Goal: Download file/media

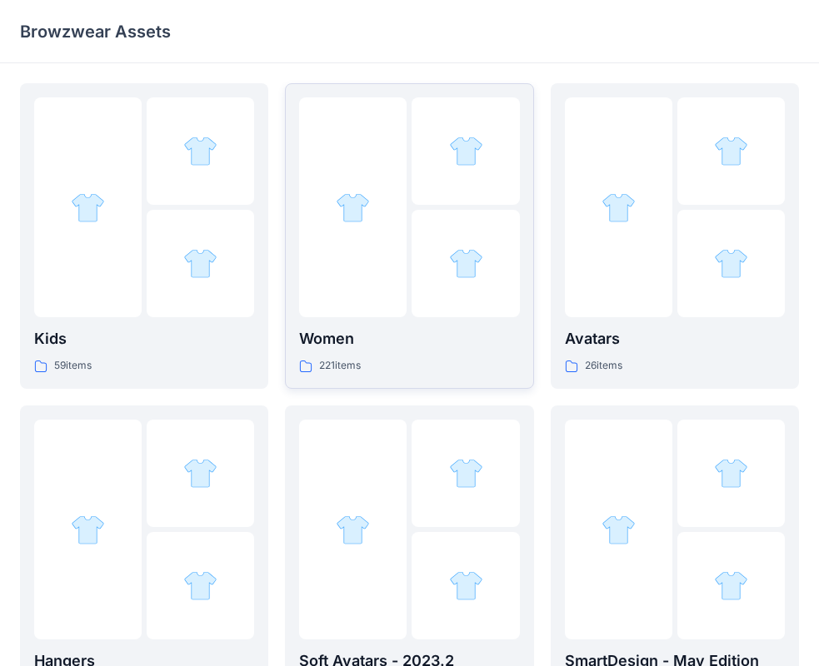
click at [363, 345] on p "Women" at bounding box center [409, 338] width 220 height 23
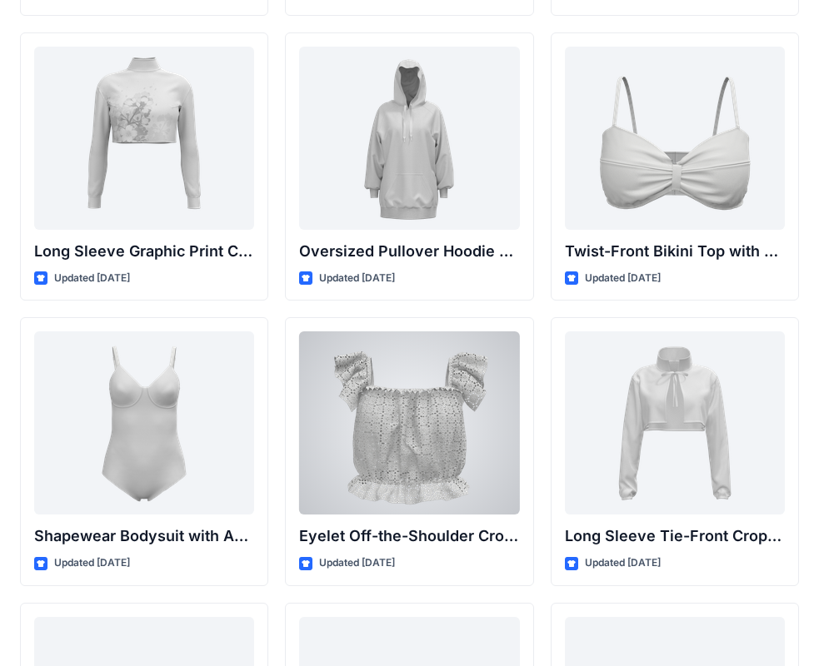
scroll to position [5352, 0]
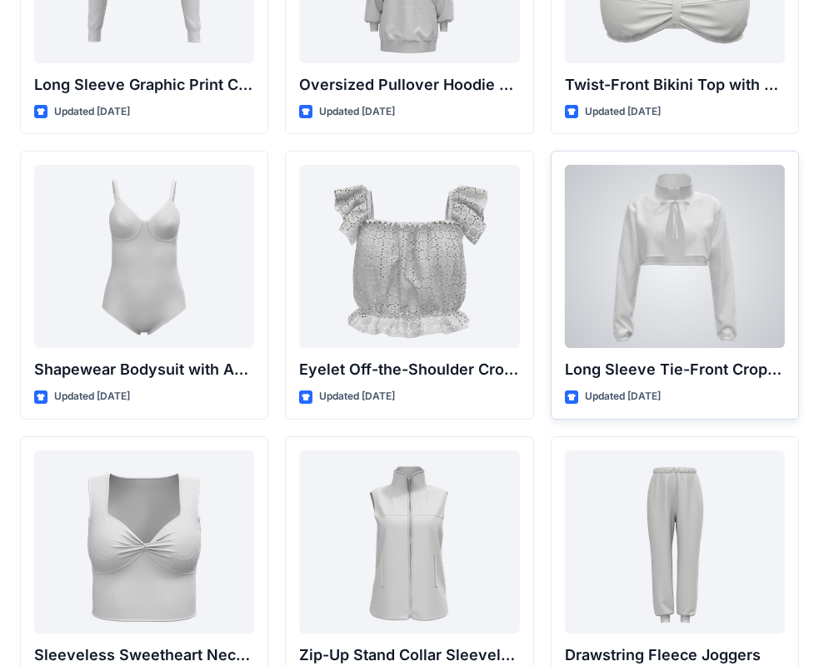
click at [714, 251] on div at bounding box center [675, 256] width 220 height 183
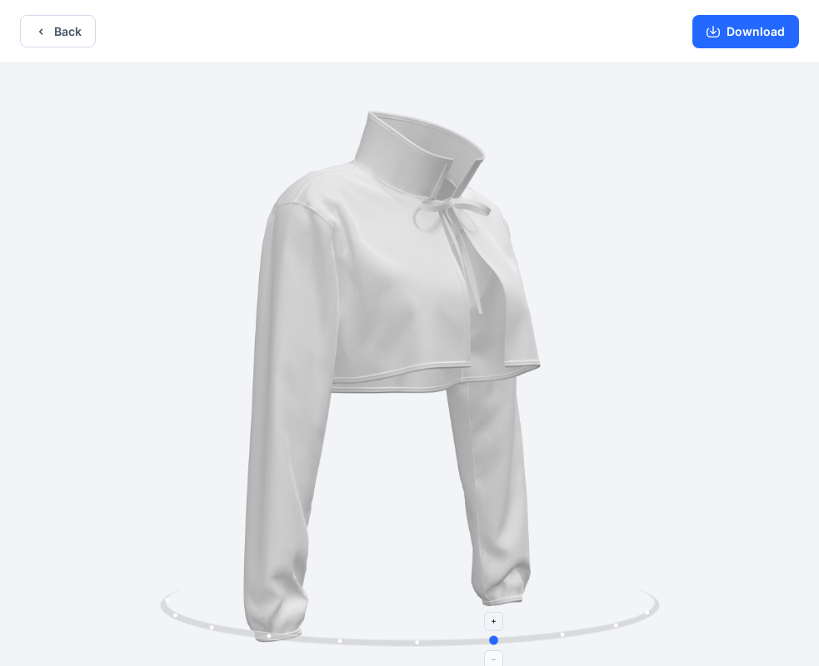
drag, startPoint x: 411, startPoint y: 640, endPoint x: 426, endPoint y: 629, distance: 19.2
click at [446, 637] on icon at bounding box center [412, 620] width 504 height 62
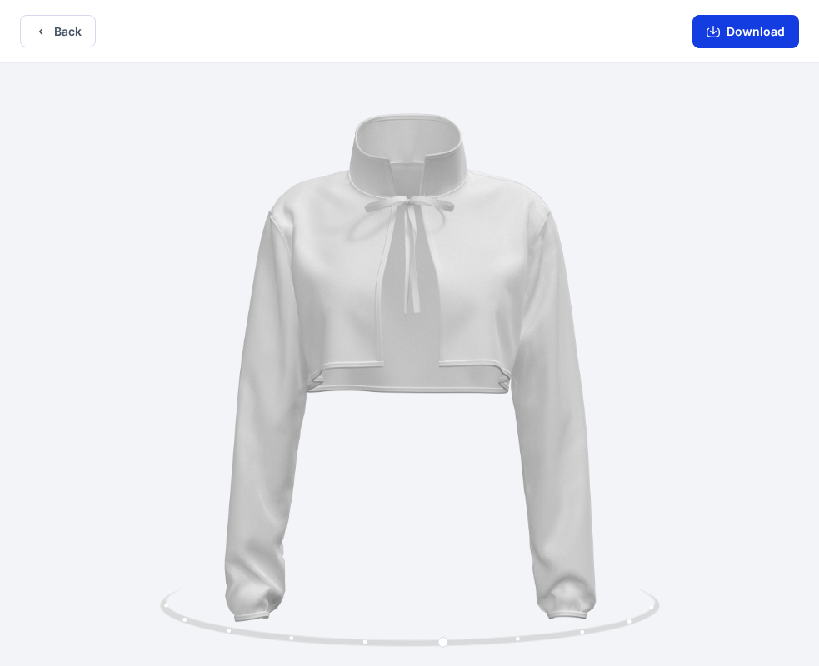
click at [765, 27] on button "Download" at bounding box center [745, 31] width 107 height 33
click at [30, 29] on button "Back" at bounding box center [58, 31] width 76 height 32
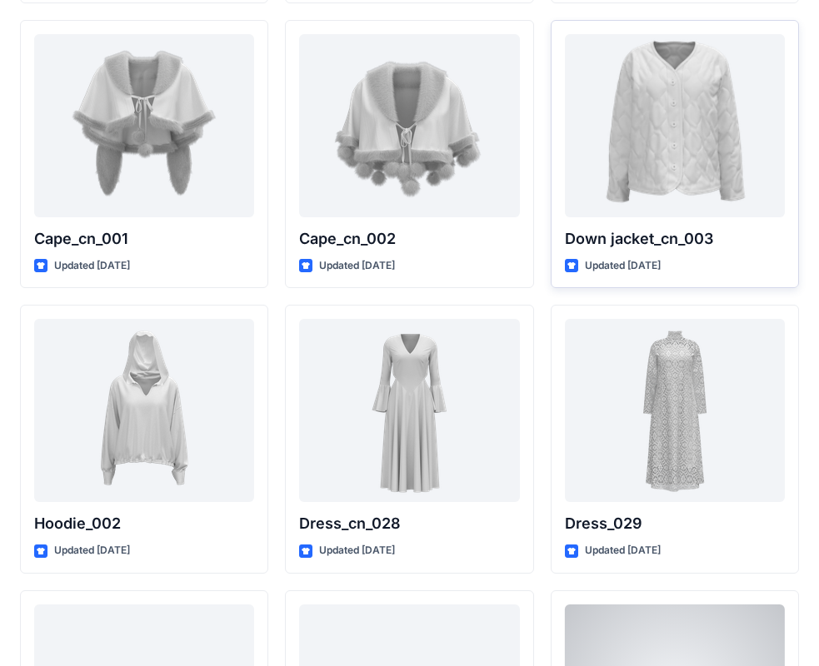
scroll to position [10166, 0]
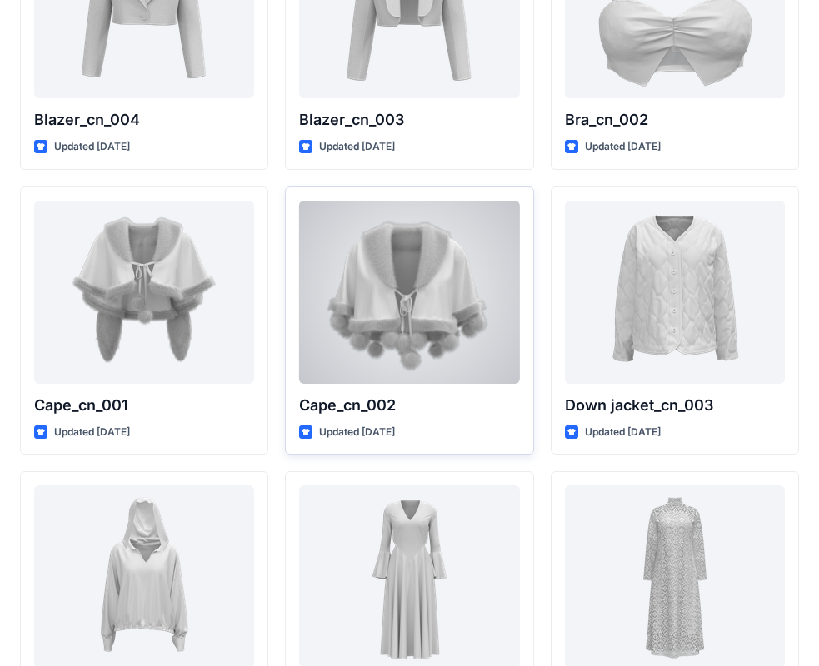
click at [414, 326] on div at bounding box center [409, 292] width 220 height 183
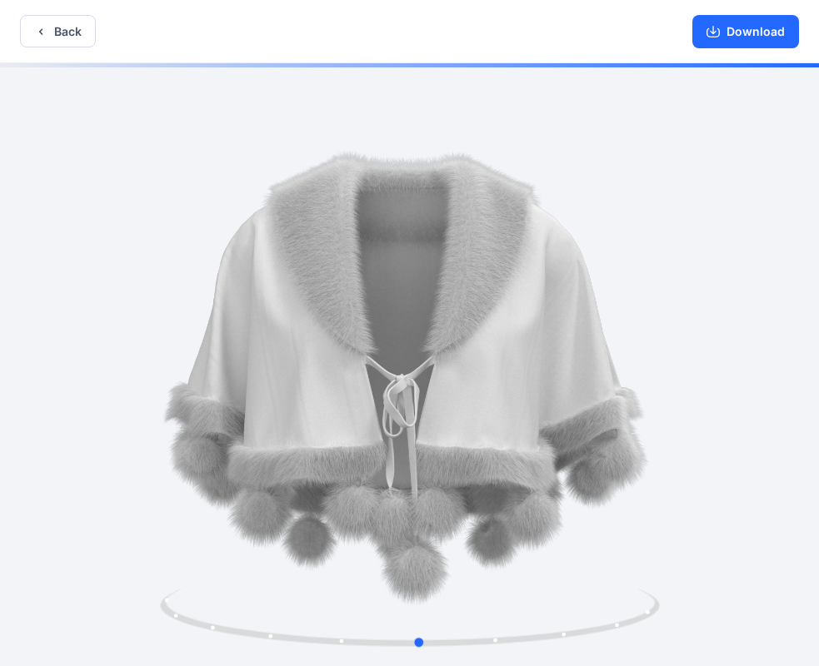
drag, startPoint x: 409, startPoint y: 642, endPoint x: 476, endPoint y: 500, distance: 157.6
click at [421, 600] on icon at bounding box center [412, 620] width 504 height 62
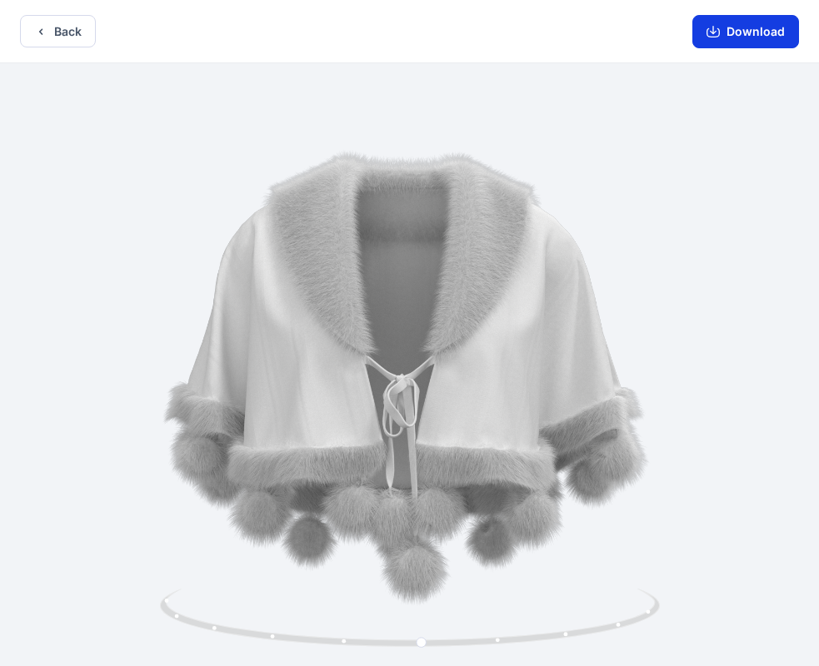
click at [722, 35] on button "Download" at bounding box center [745, 31] width 107 height 33
click at [72, 39] on button "Back" at bounding box center [58, 31] width 76 height 32
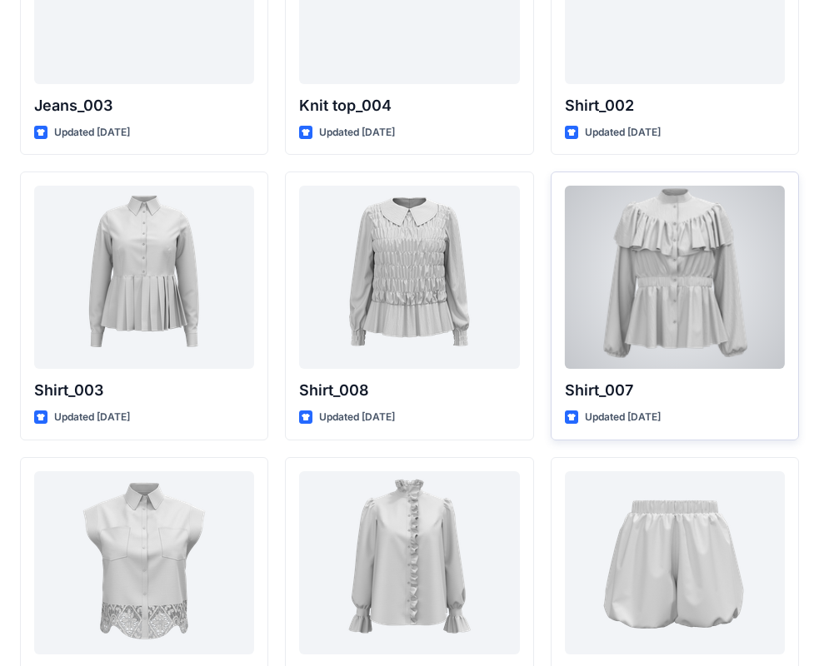
scroll to position [7411, 0]
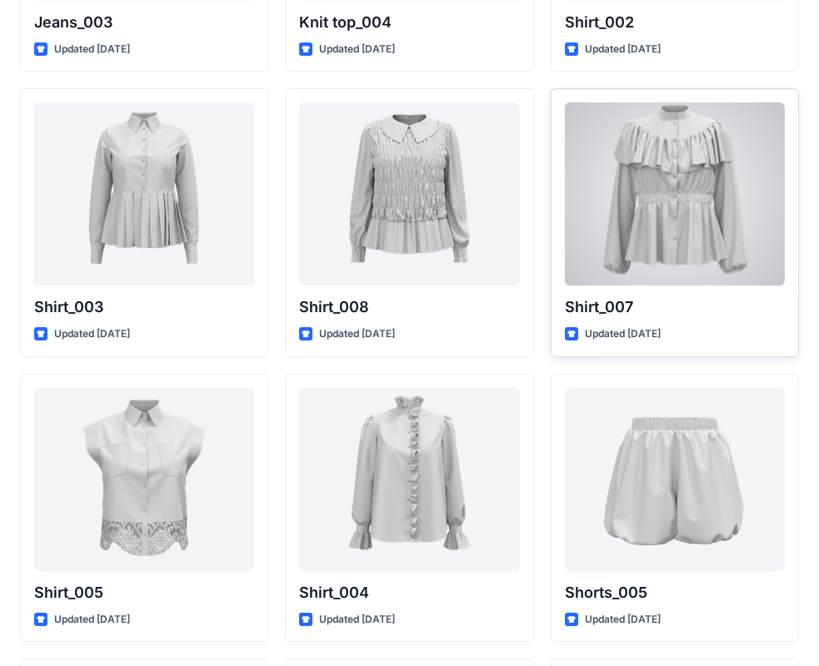
click at [682, 236] on div at bounding box center [675, 193] width 220 height 183
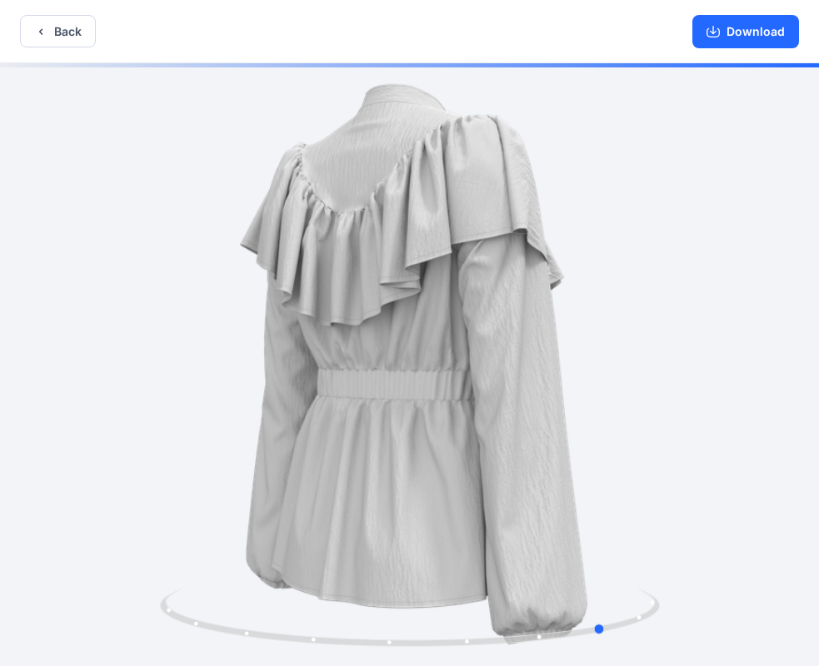
drag, startPoint x: 421, startPoint y: 650, endPoint x: 860, endPoint y: 616, distance: 441.0
click at [819, 616] on html "Back Download Version History" at bounding box center [409, 335] width 819 height 670
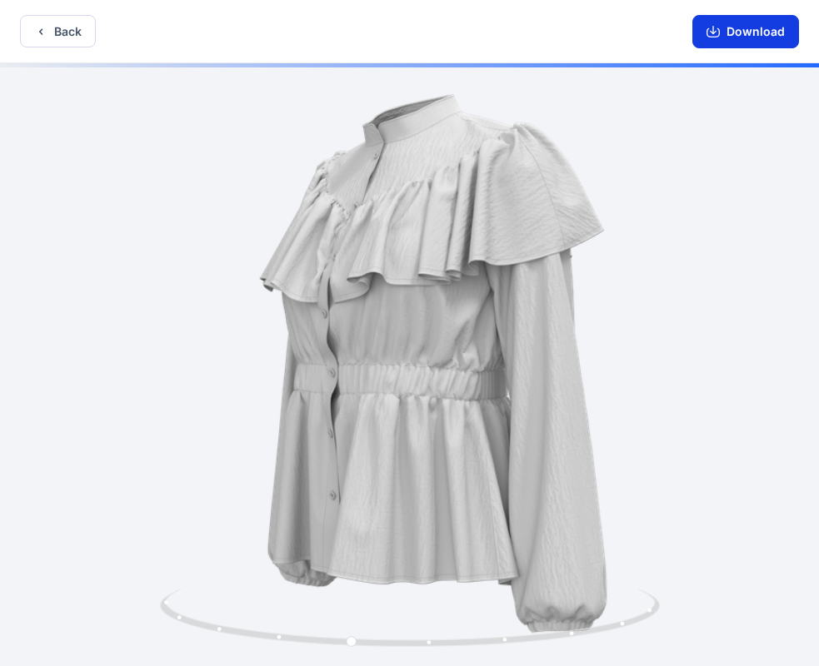
click at [749, 28] on button "Download" at bounding box center [745, 31] width 107 height 33
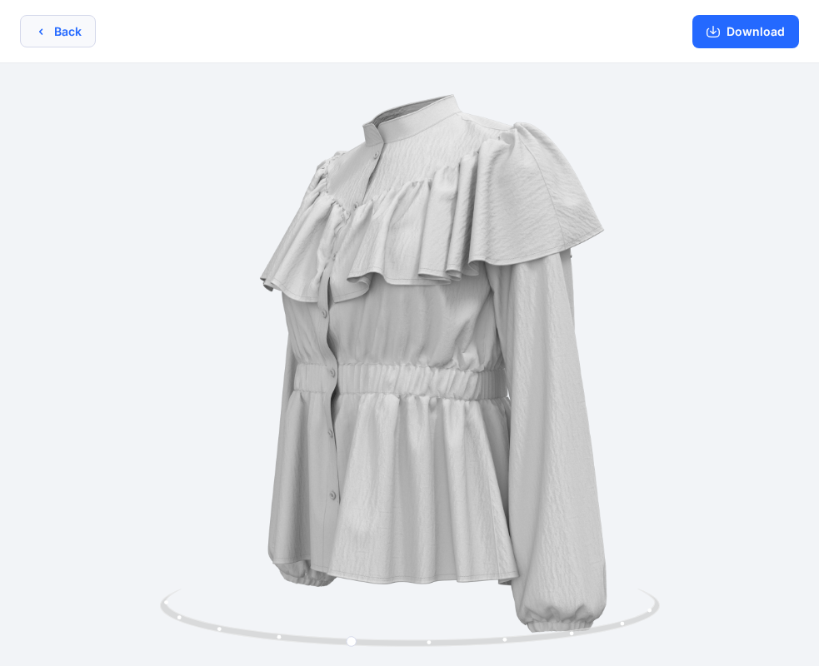
click at [58, 38] on button "Back" at bounding box center [58, 31] width 76 height 32
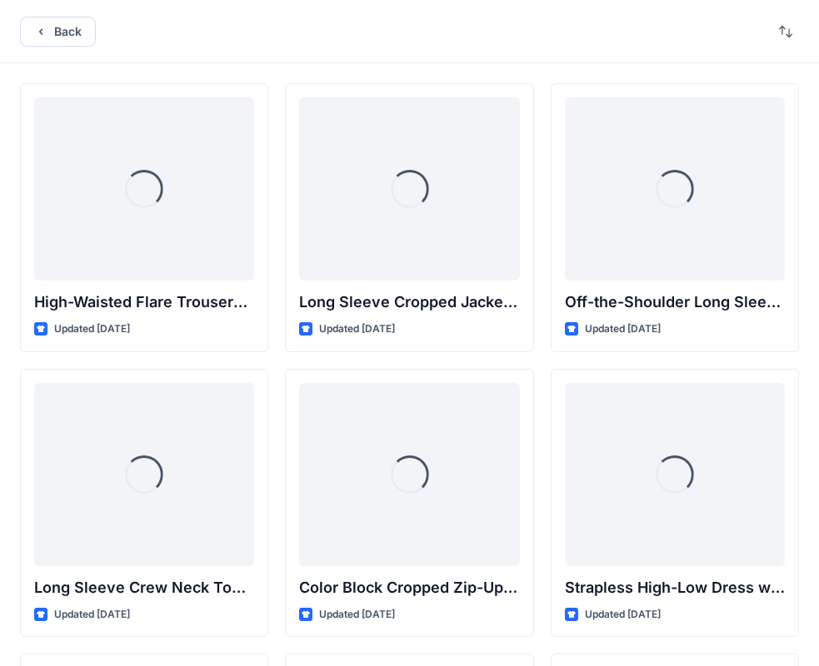
scroll to position [7411, 0]
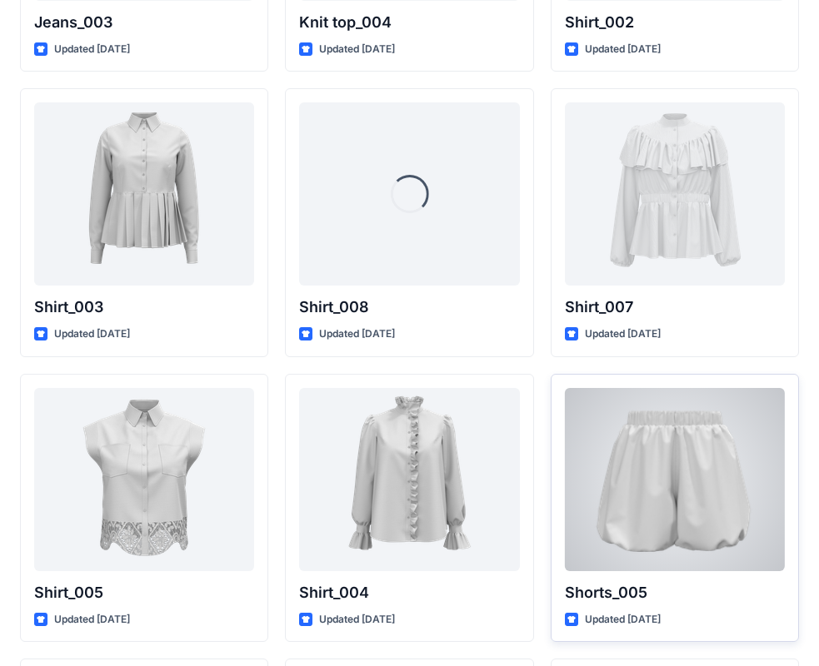
click at [643, 478] on div at bounding box center [675, 479] width 220 height 183
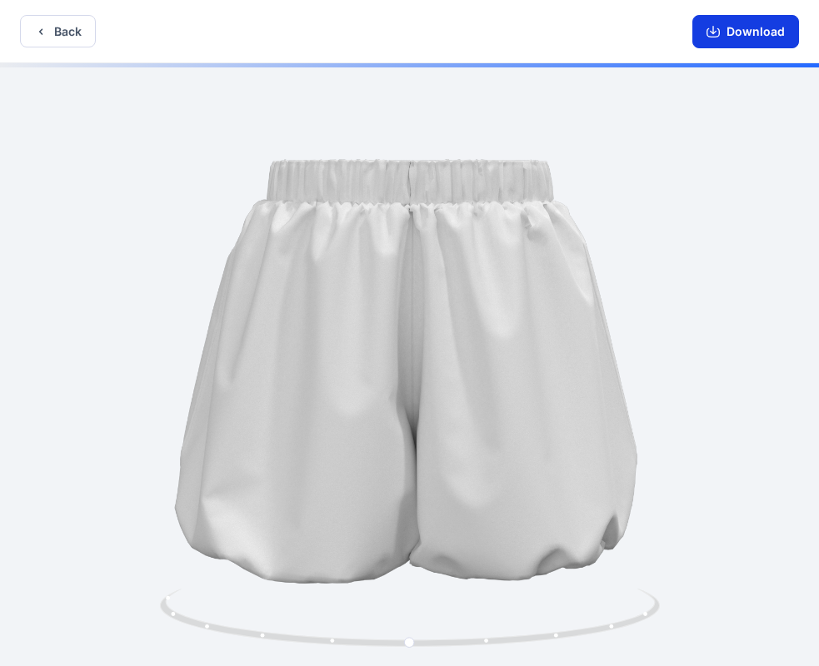
click at [737, 32] on button "Download" at bounding box center [745, 31] width 107 height 33
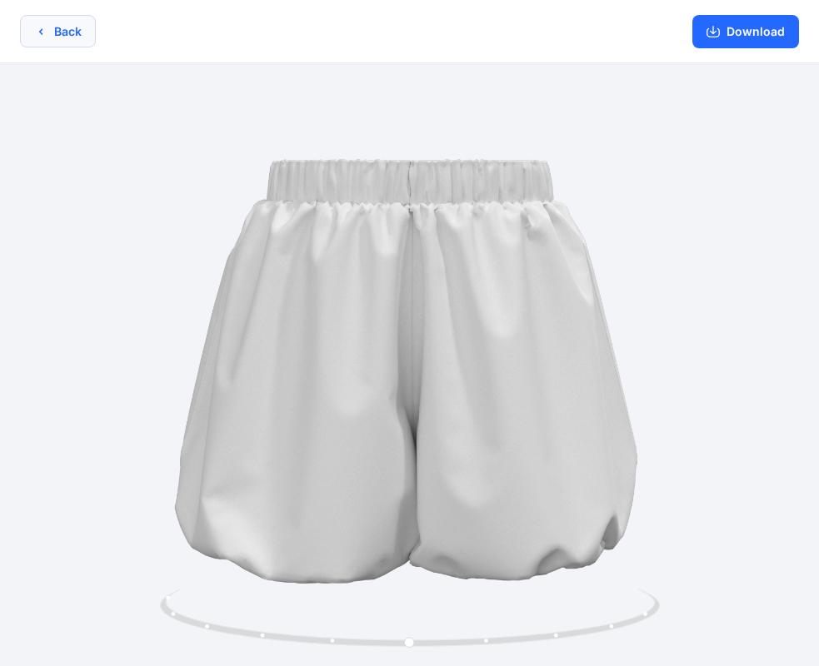
click at [66, 34] on button "Back" at bounding box center [58, 31] width 76 height 32
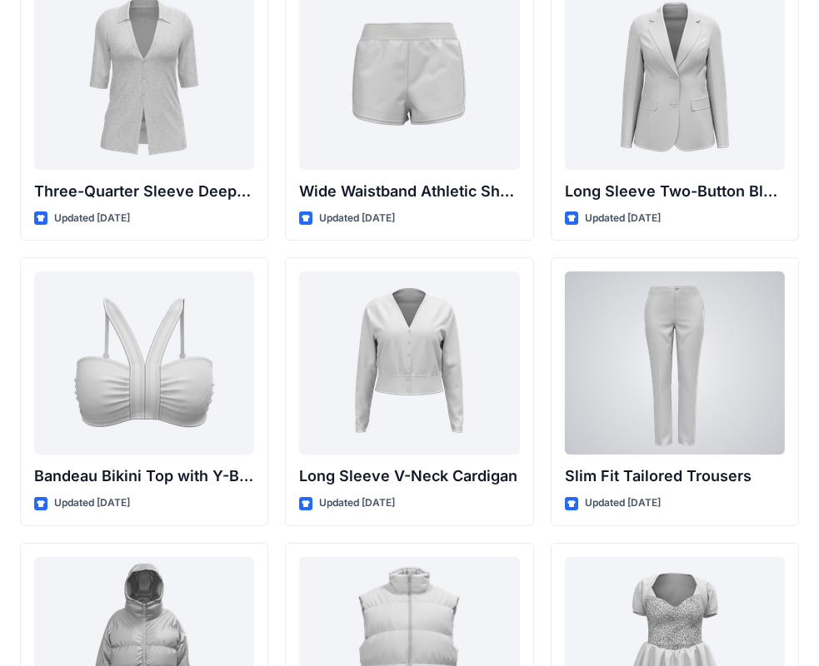
scroll to position [1762, 0]
